Goal: Navigation & Orientation: Find specific page/section

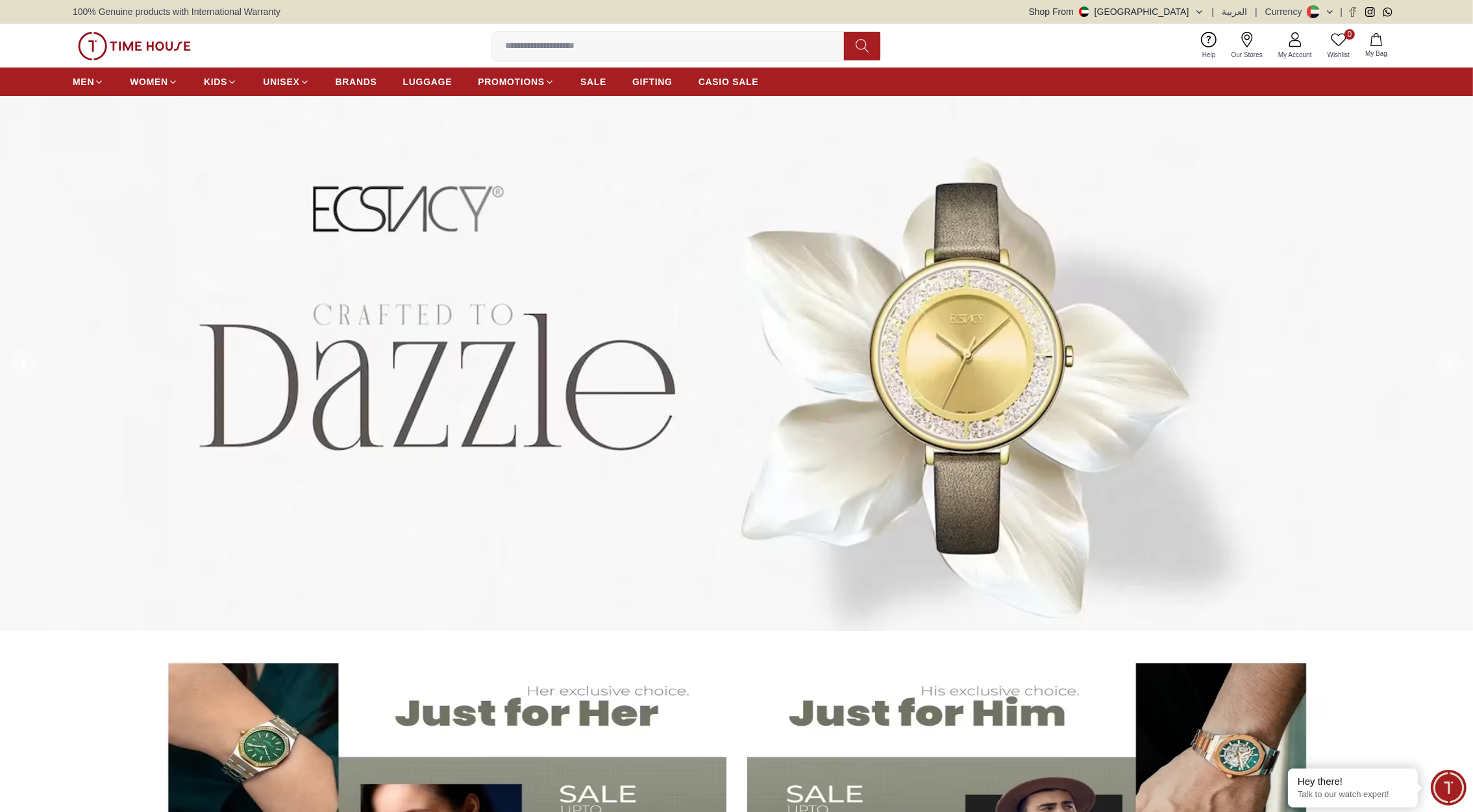
click at [1187, 13] on button "Shop From [GEOGRAPHIC_DATA]" at bounding box center [1117, 12] width 175 height 13
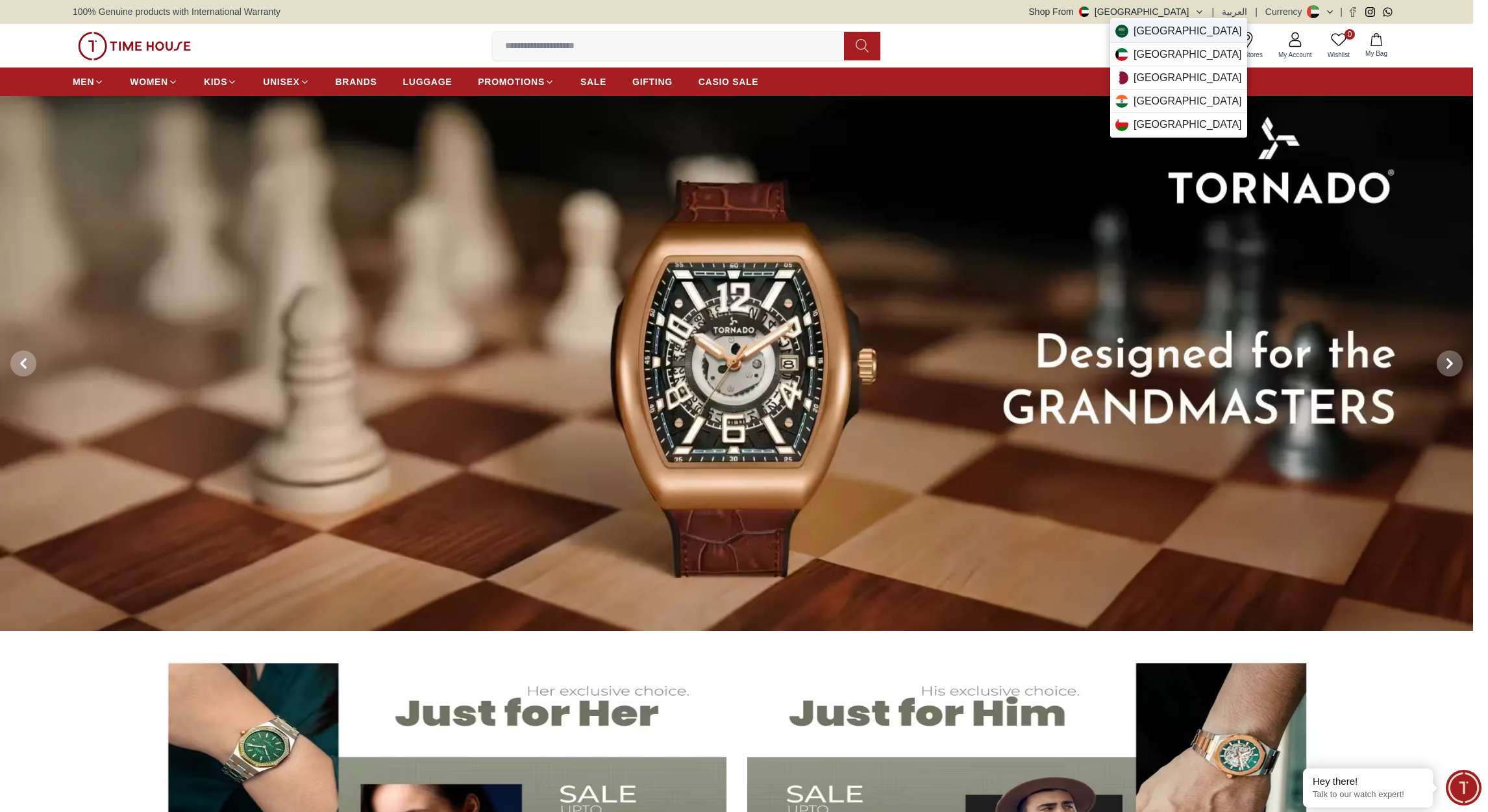
click at [1165, 34] on span "[GEOGRAPHIC_DATA]" at bounding box center [1187, 31] width 108 height 16
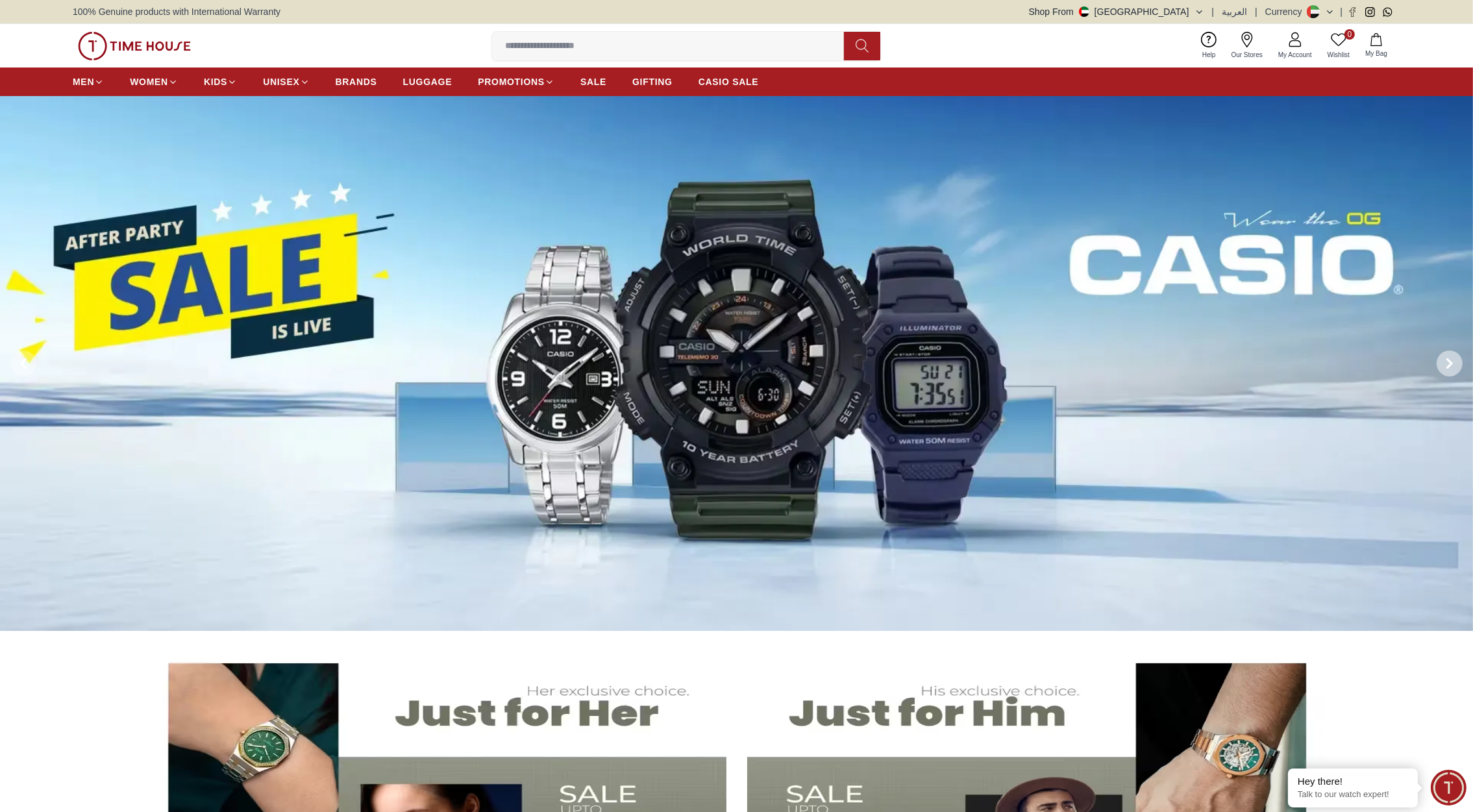
click at [1446, 355] on span at bounding box center [1449, 363] width 26 height 26
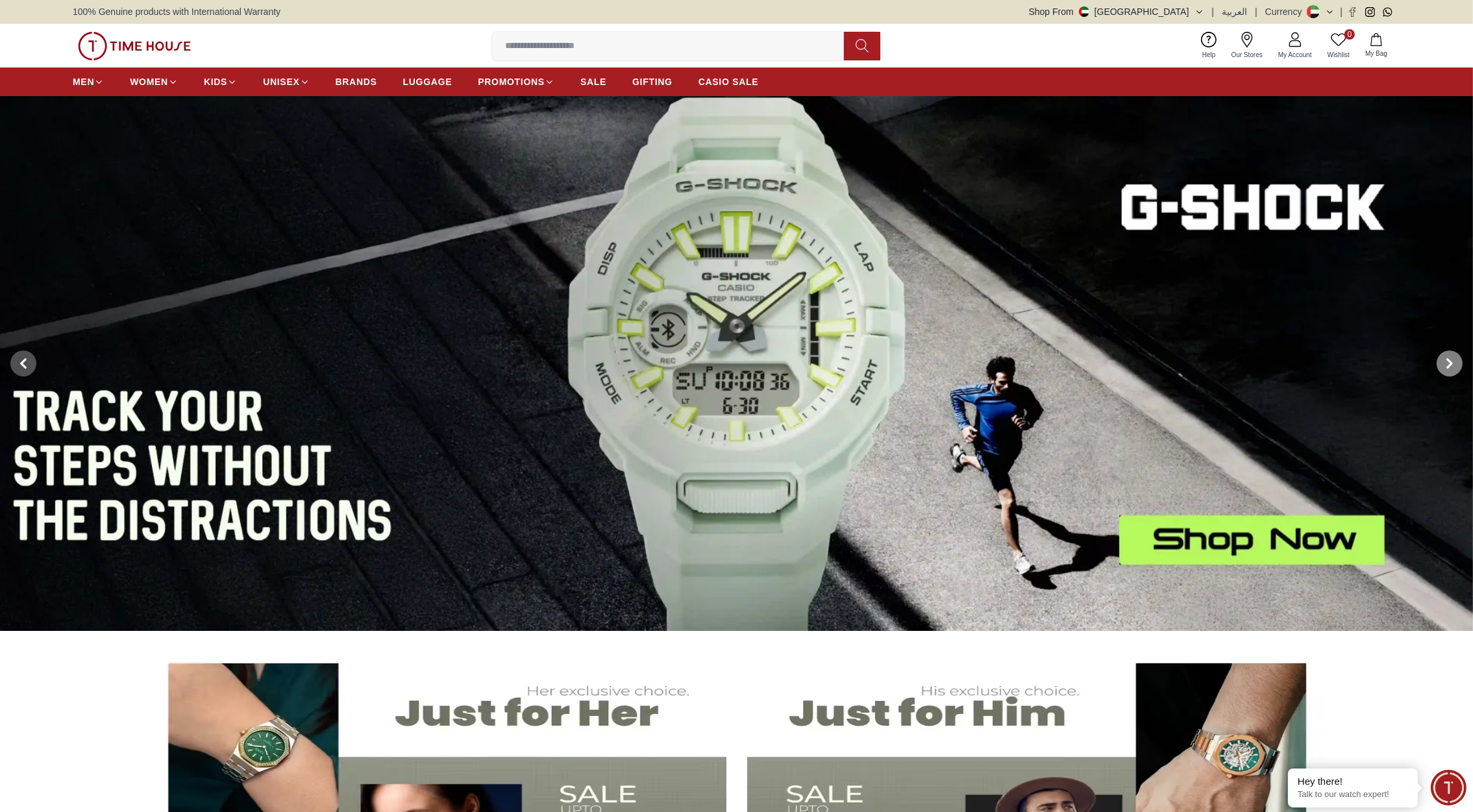
click at [1448, 362] on icon at bounding box center [1449, 363] width 10 height 10
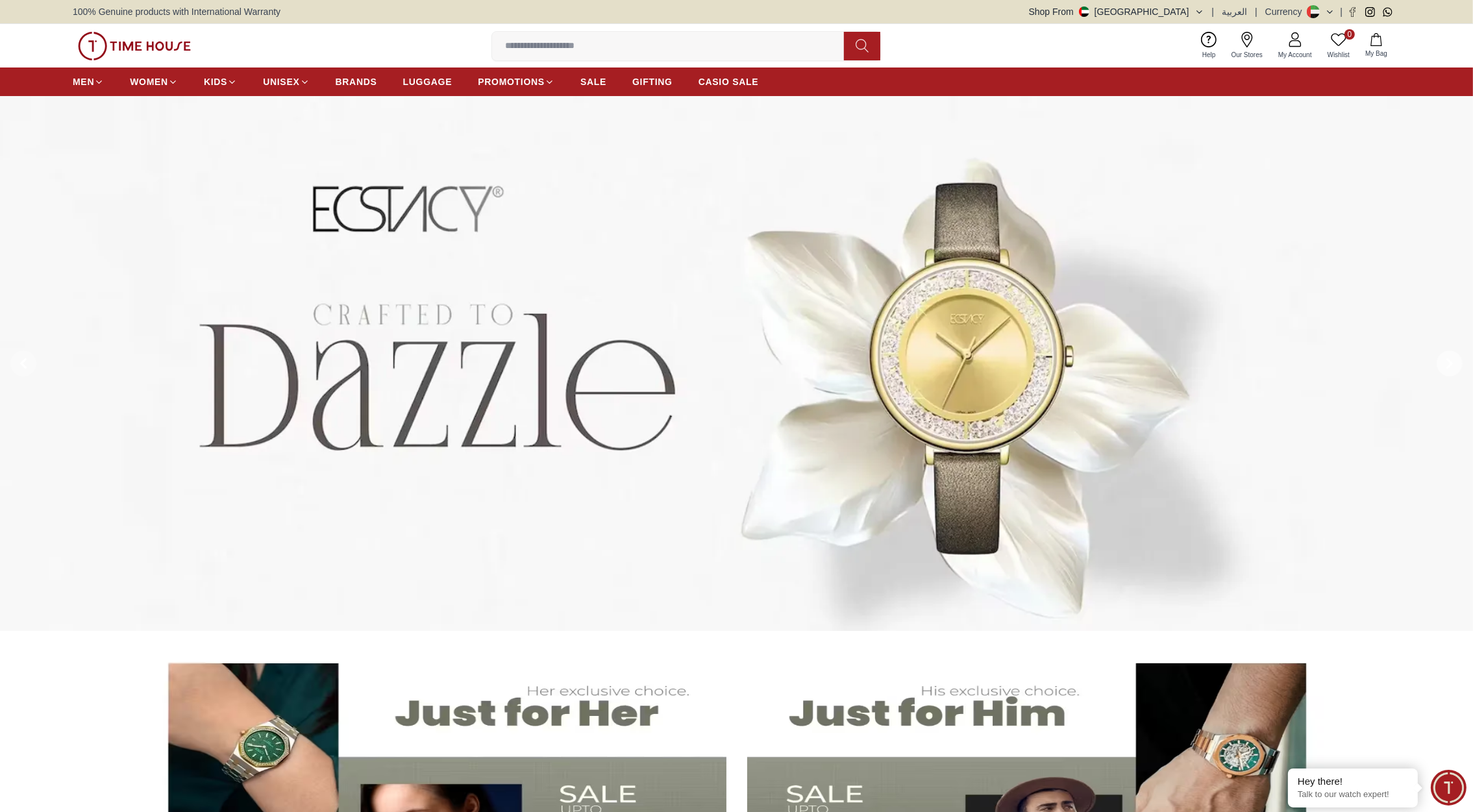
click at [1444, 363] on icon at bounding box center [1449, 363] width 10 height 10
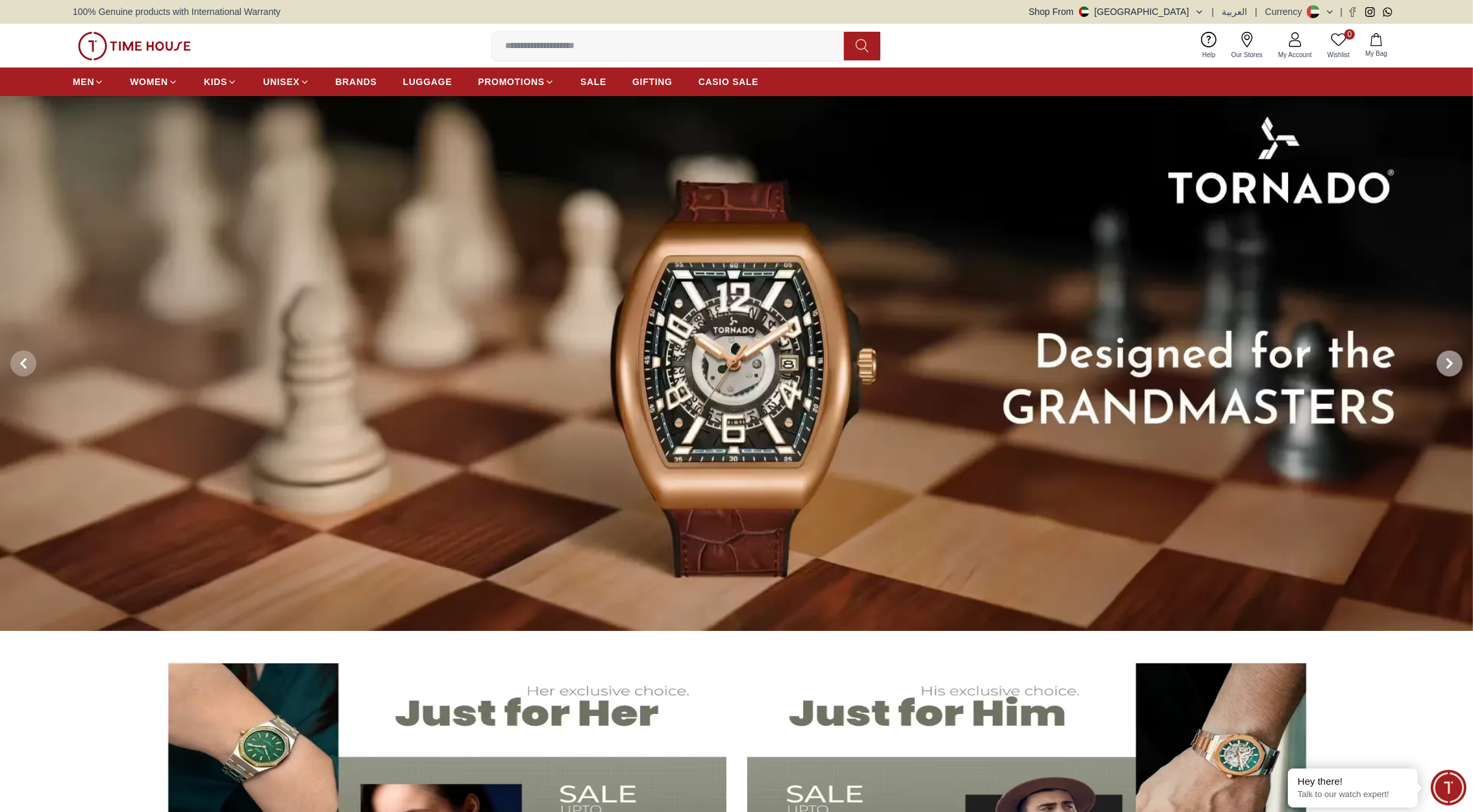
click at [1444, 363] on icon at bounding box center [1449, 363] width 10 height 10
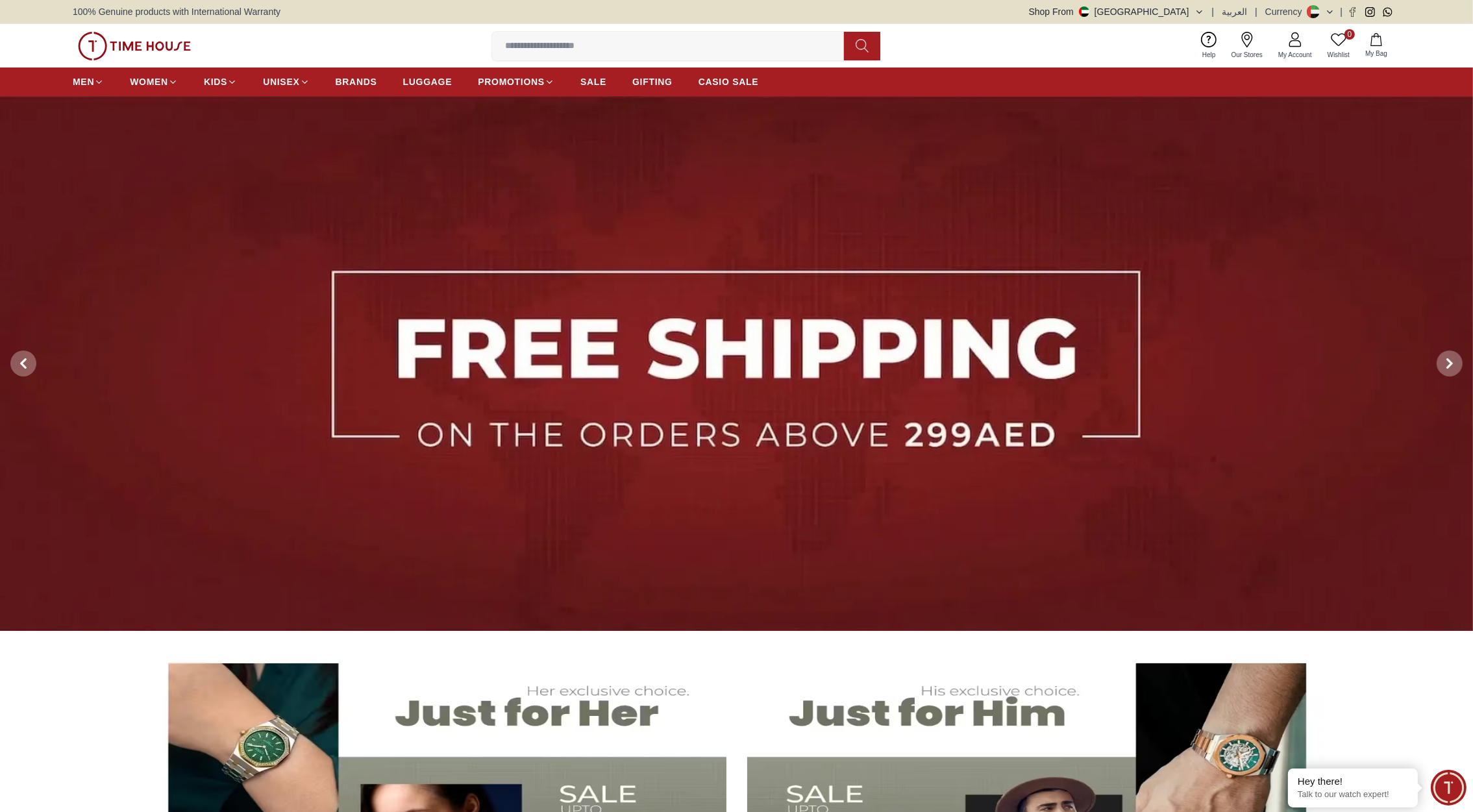
click at [146, 44] on img at bounding box center [134, 46] width 113 height 28
click at [1190, 9] on button "Shop From UAE" at bounding box center [1117, 12] width 175 height 13
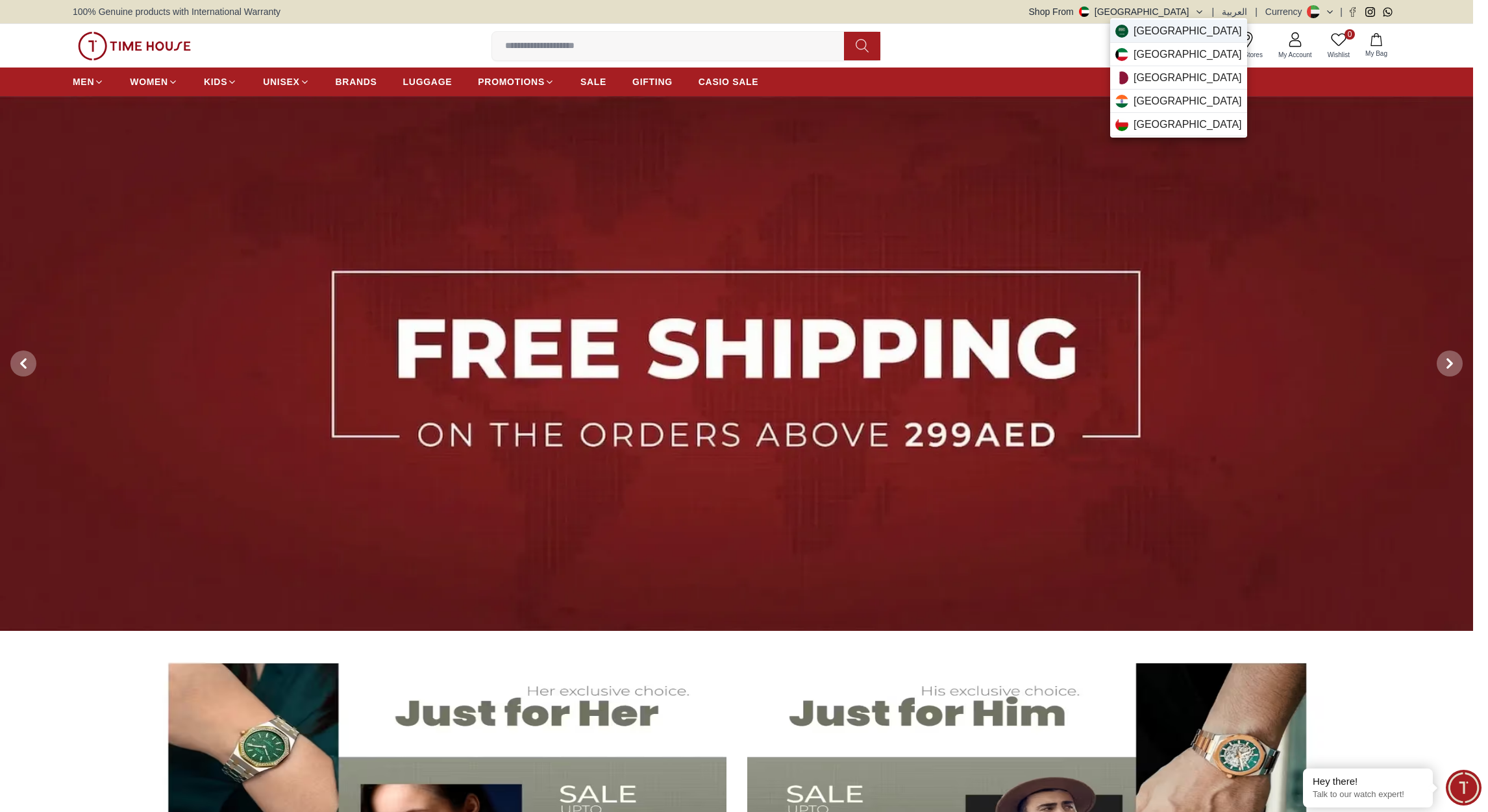
click at [1159, 31] on span "Saudi Arabia" at bounding box center [1187, 31] width 108 height 16
